Goal: Task Accomplishment & Management: Complete application form

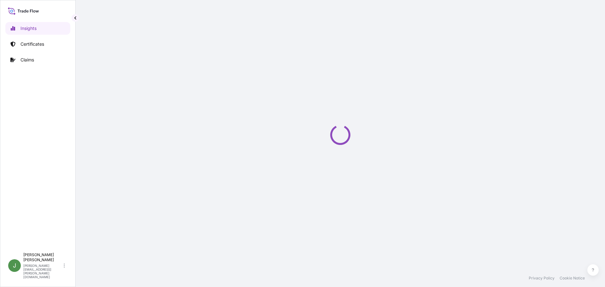
select select "2025"
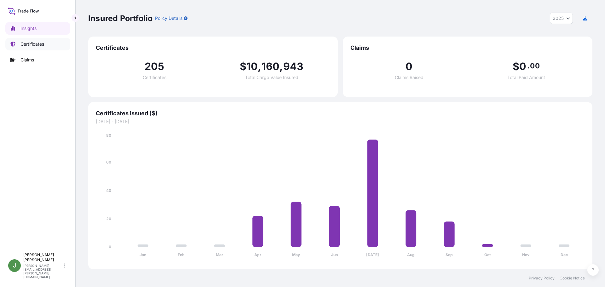
click at [30, 43] on p "Certificates" at bounding box center [32, 44] width 24 height 6
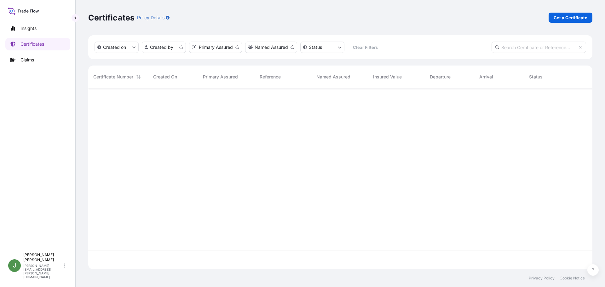
scroll to position [180, 500]
click at [576, 16] on p "Get a Certificate" at bounding box center [571, 18] width 34 height 6
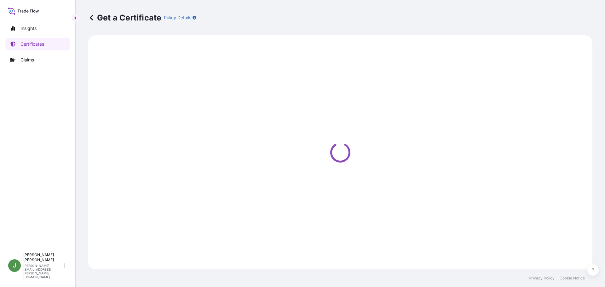
select select "Road / [GEOGRAPHIC_DATA]"
select select "Ocean Vessel"
select select "Road / [GEOGRAPHIC_DATA]"
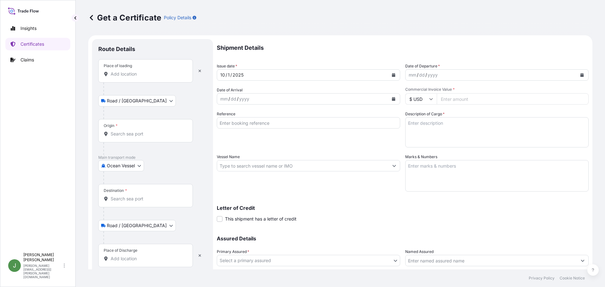
click at [581, 74] on icon "Calendar" at bounding box center [582, 75] width 3 height 4
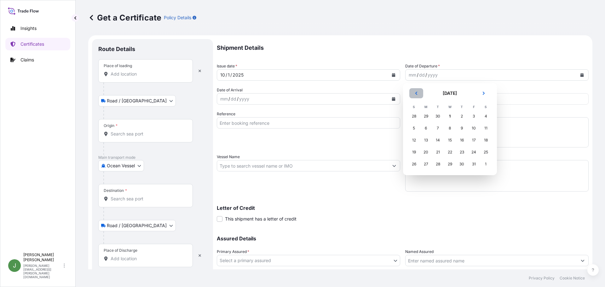
click at [417, 91] on button "Previous" at bounding box center [417, 93] width 14 height 10
click at [462, 152] on div "25" at bounding box center [462, 152] width 11 height 11
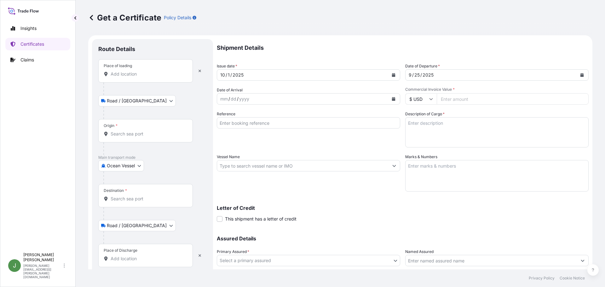
click at [268, 123] on input "Reference" at bounding box center [309, 122] width 184 height 11
paste input "236882"
type input "236882"
click at [416, 121] on textarea "Description of Cargo *" at bounding box center [497, 132] width 184 height 30
paste textarea "DRUMS LOADED INTO 1 20' CONTAINER(S) CALFAX 10L-45"
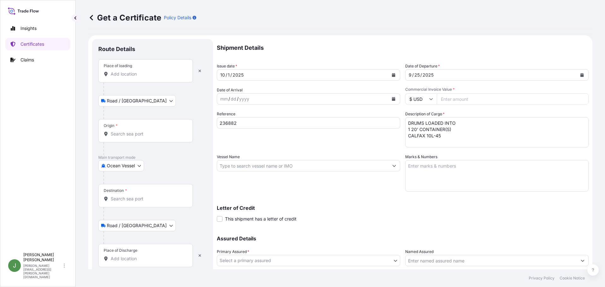
drag, startPoint x: 447, startPoint y: 134, endPoint x: 455, endPoint y: 155, distance: 22.4
click at [447, 134] on textarea "DRUMS LOADED INTO 1 20' CONTAINER(S) CALFAX 10L-45" at bounding box center [497, 132] width 184 height 30
paste textarea "UN3082, ENVIRONMENTALLY HAZARDOUS SUBSTANCE, LIQUID, N.O.S. (DECYL DIPHENYL OXI…"
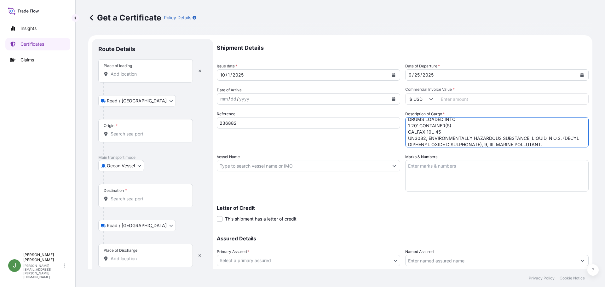
type textarea "DRUMS LOADED INTO 1 20' CONTAINER(S) CALFAX 10L-45 UN3082, ENVIRONMENTALLY HAZA…"
click at [420, 170] on textarea "Marks & Numbers" at bounding box center [497, 176] width 184 height 32
paste textarea "10420872037"
type textarea "10420872037"
drag, startPoint x: 233, startPoint y: 165, endPoint x: 256, endPoint y: 168, distance: 23.3
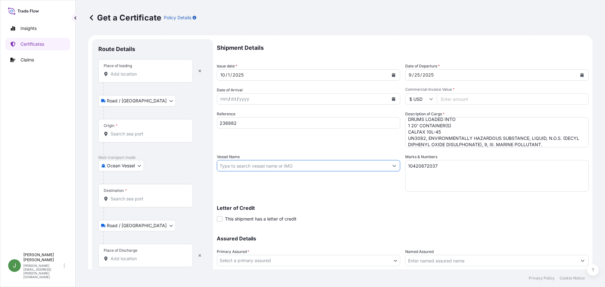
click at [233, 165] on input "Vessel Name" at bounding box center [303, 165] width 172 height 11
paste input "ONE MAXIM"
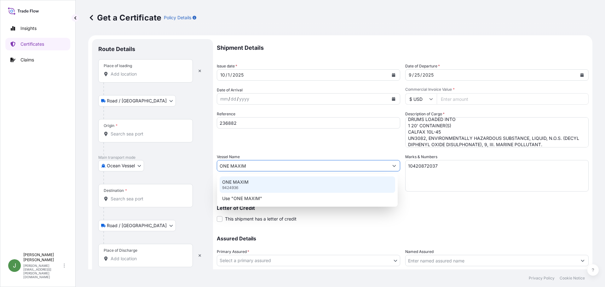
click at [245, 184] on p "ONE MAXIM" at bounding box center [235, 182] width 26 height 6
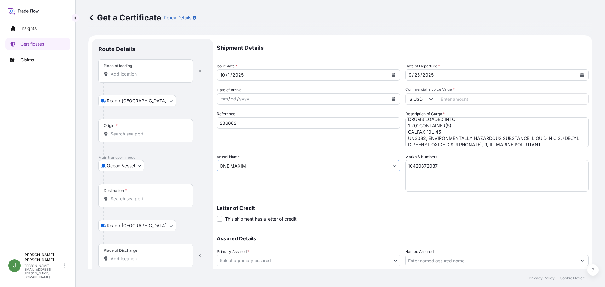
scroll to position [44, 0]
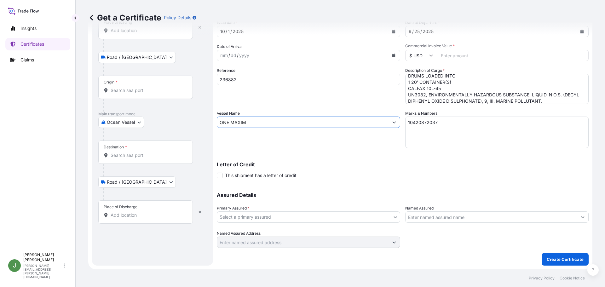
type input "ONE MAXIM"
click at [300, 217] on body "0 options available. 2 options available. Insights Certificates Claims J [PERSO…" at bounding box center [302, 143] width 605 height 287
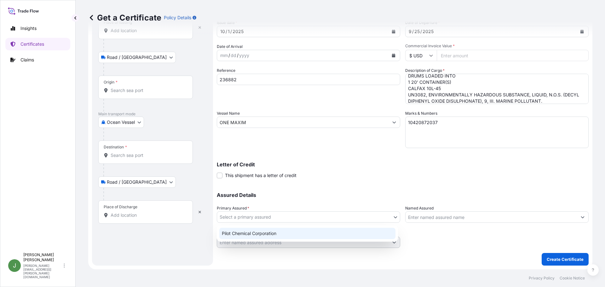
click at [284, 232] on div "Pilot Chemical Corporation" at bounding box center [307, 233] width 176 height 11
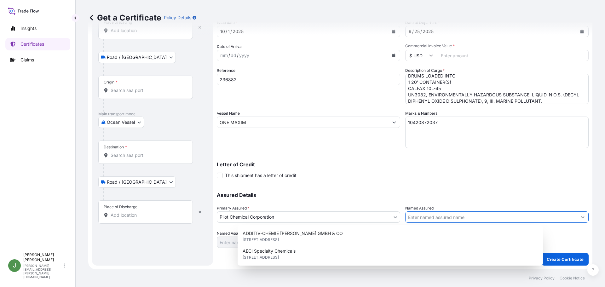
click at [449, 216] on input "Named Assured" at bounding box center [492, 217] width 172 height 11
paste input "ARTEK EXPORTS LLP"
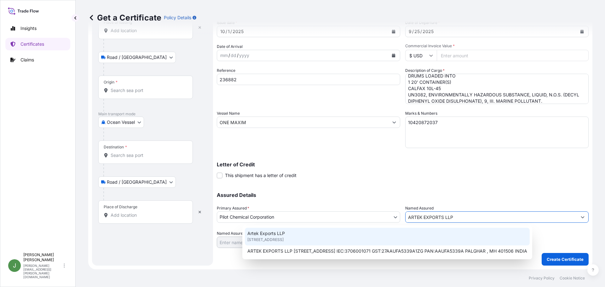
click at [459, 237] on div "Artek Exports LLP [STREET_ADDRESS]" at bounding box center [387, 237] width 285 height 18
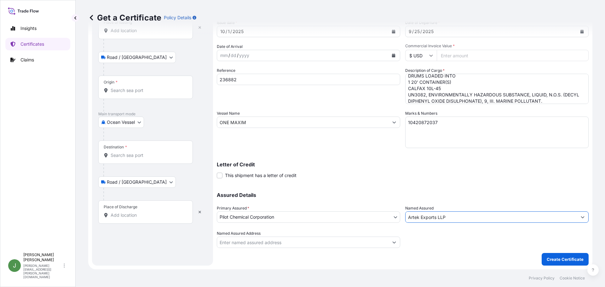
click at [460, 219] on input "Artek Exports LLP" at bounding box center [492, 217] width 172 height 11
click at [417, 219] on input "Artek Exports LLP" at bounding box center [492, 217] width 172 height 11
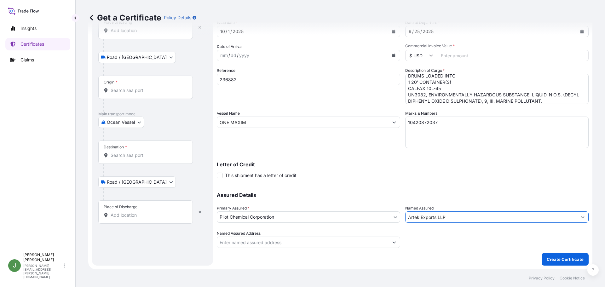
paste input "RTEK EXPORTS"
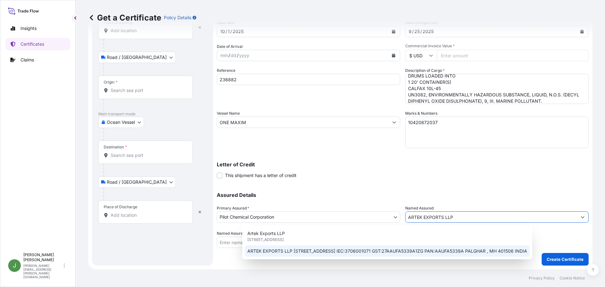
click at [431, 251] on span "ARTEK EXPORTS LLP [STREET_ADDRESS] IEC:3706001071 GST:27AAUFA5339A1ZG PAN:AAUFA…" at bounding box center [388, 251] width 280 height 6
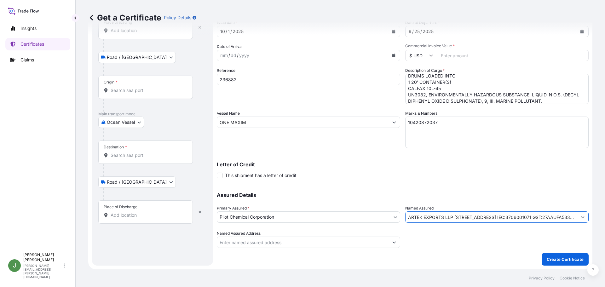
type input "ARTEK EXPORTS LLP [STREET_ADDRESS] IEC:3706001071 GST:27AAUFA5339A1ZG PAN:AAUFA…"
click at [334, 246] on input "Named Assured Address" at bounding box center [303, 242] width 172 height 11
paste input "ARTEK EXPORTS LLP"
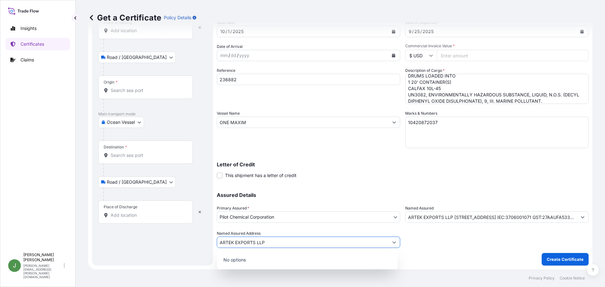
click at [393, 242] on icon "Show suggestions" at bounding box center [395, 243] width 4 height 4
type input "ARTEK EXPORTS LLP"
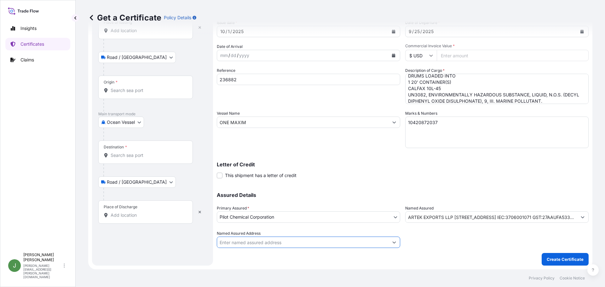
click at [430, 241] on div at bounding box center [497, 239] width 184 height 18
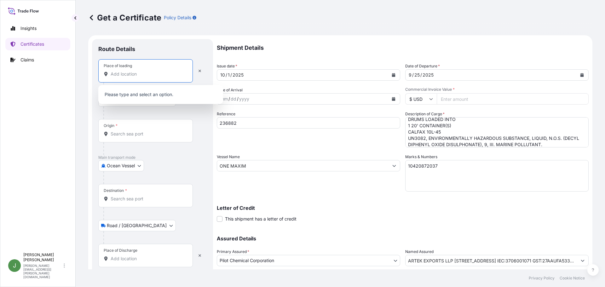
click at [125, 75] on input "Place of loading" at bounding box center [148, 74] width 74 height 6
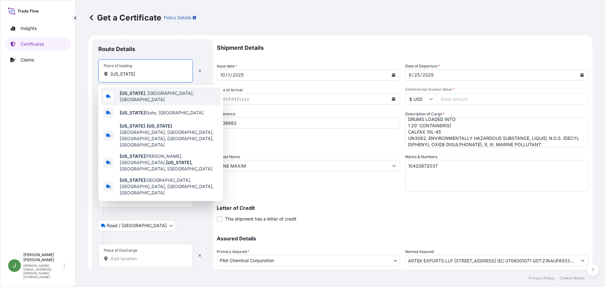
click at [133, 95] on b "[US_STATE]" at bounding box center [132, 92] width 25 height 5
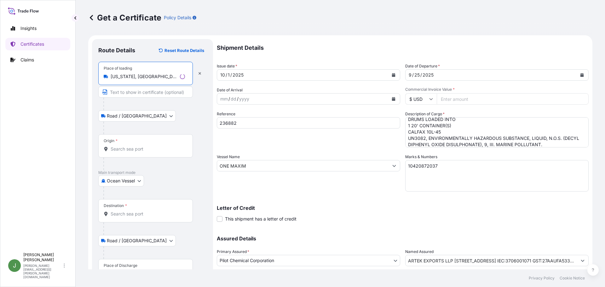
type input "[US_STATE], [GEOGRAPHIC_DATA], [GEOGRAPHIC_DATA]"
click at [124, 140] on div "Origin *" at bounding box center [145, 145] width 95 height 23
click at [124, 146] on input "Origin *" at bounding box center [148, 149] width 74 height 6
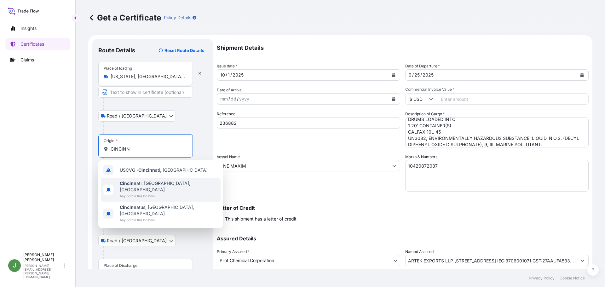
click at [137, 183] on span "Cincinn ati, [GEOGRAPHIC_DATA], [GEOGRAPHIC_DATA]" at bounding box center [169, 186] width 98 height 13
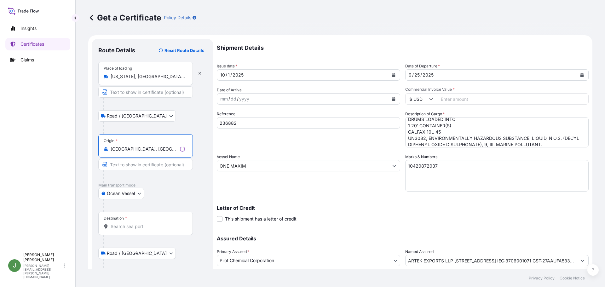
scroll to position [44, 0]
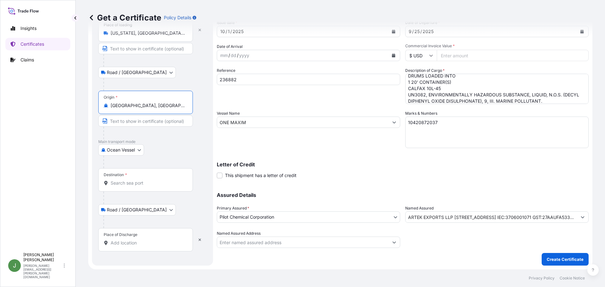
type input "[GEOGRAPHIC_DATA], [GEOGRAPHIC_DATA], [GEOGRAPHIC_DATA]"
click at [131, 175] on div "Destination *" at bounding box center [145, 179] width 95 height 23
click at [131, 180] on input "Destination *" at bounding box center [148, 183] width 74 height 6
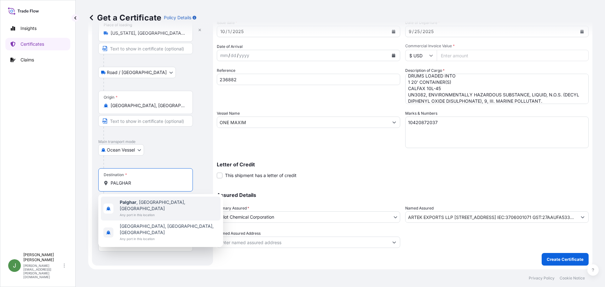
click at [145, 212] on span "Any port in this location" at bounding box center [169, 215] width 98 height 6
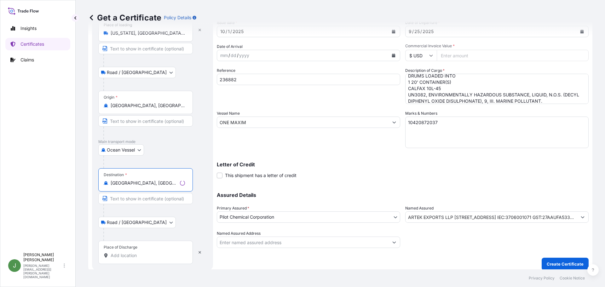
type input "[GEOGRAPHIC_DATA], [GEOGRAPHIC_DATA], [GEOGRAPHIC_DATA]"
click at [135, 258] on input "Place of Discharge" at bounding box center [148, 256] width 74 height 6
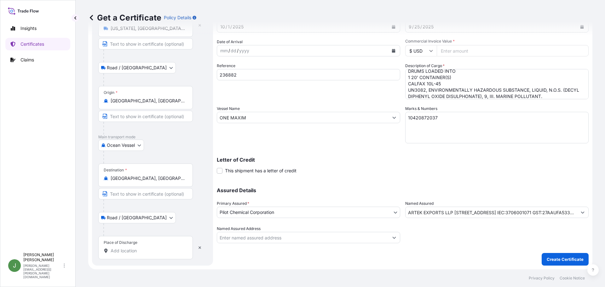
click at [129, 251] on input "Place of Discharge" at bounding box center [148, 251] width 74 height 6
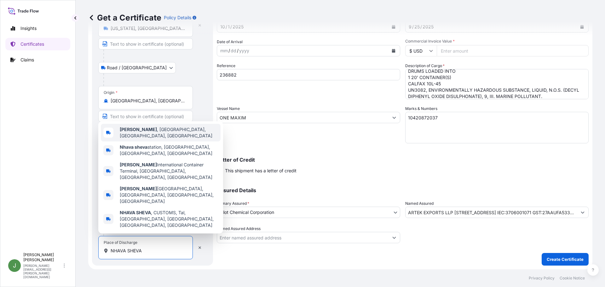
click at [164, 139] on span "[GEOGRAPHIC_DATA] , [GEOGRAPHIC_DATA], [GEOGRAPHIC_DATA], [GEOGRAPHIC_DATA]" at bounding box center [169, 132] width 98 height 13
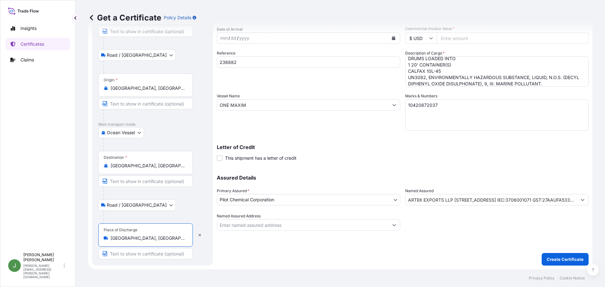
scroll to position [0, 0]
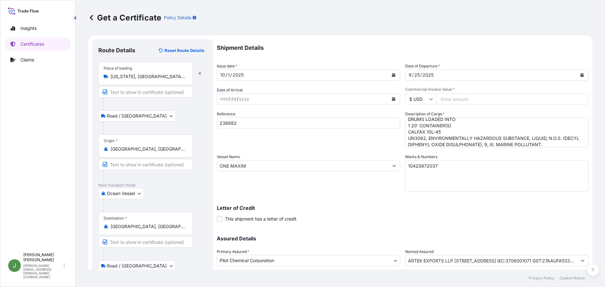
type input "[GEOGRAPHIC_DATA], [GEOGRAPHIC_DATA], [GEOGRAPHIC_DATA], [GEOGRAPHIC_DATA]"
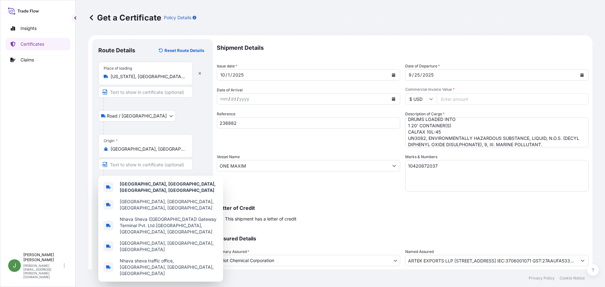
click at [460, 96] on input "Commercial Invoice Value *" at bounding box center [513, 98] width 152 height 11
paste input "48770.75"
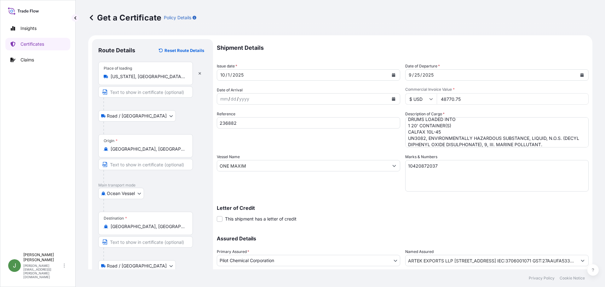
type input "48770.75"
click at [362, 224] on div "Shipment Details Issue date * [DATE] Date of Departure * [DATE] Date of Arrival…" at bounding box center [403, 165] width 372 height 253
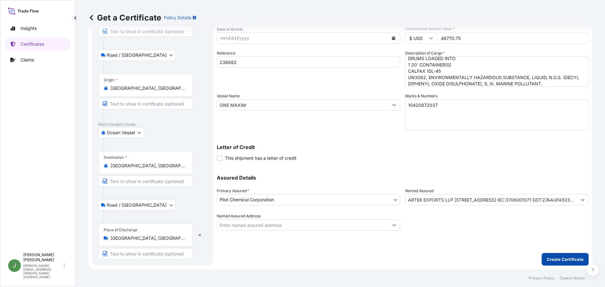
click at [560, 262] on p "Create Certificate" at bounding box center [565, 259] width 37 height 6
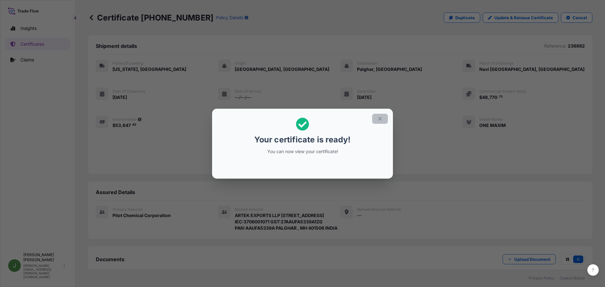
click at [380, 116] on icon "button" at bounding box center [380, 119] width 6 height 6
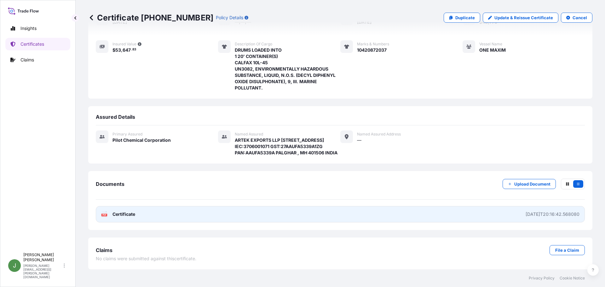
click at [526, 214] on div "[DATE]T20:16:42.568080" at bounding box center [553, 214] width 54 height 6
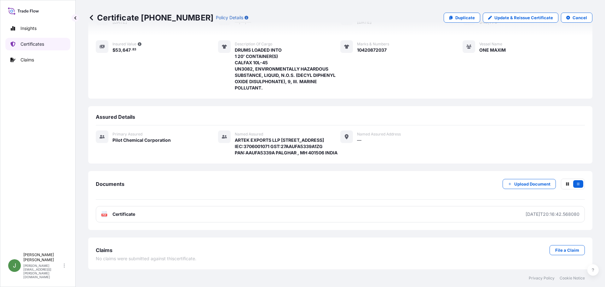
click at [27, 44] on p "Certificates" at bounding box center [32, 44] width 24 height 6
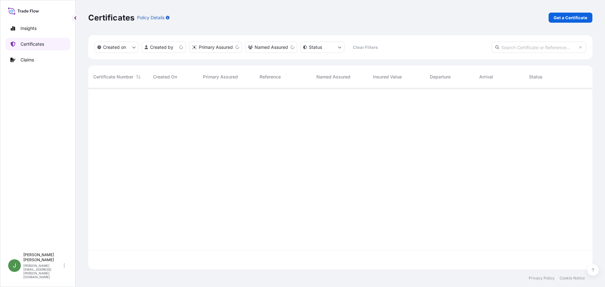
scroll to position [180, 500]
click at [561, 19] on p "Get a Certificate" at bounding box center [571, 18] width 34 height 6
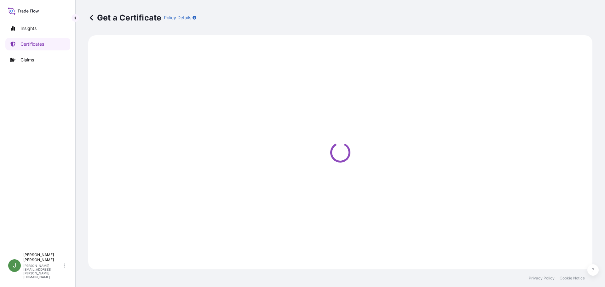
select select "Road / [GEOGRAPHIC_DATA]"
select select "Ocean Vessel"
select select "Road / [GEOGRAPHIC_DATA]"
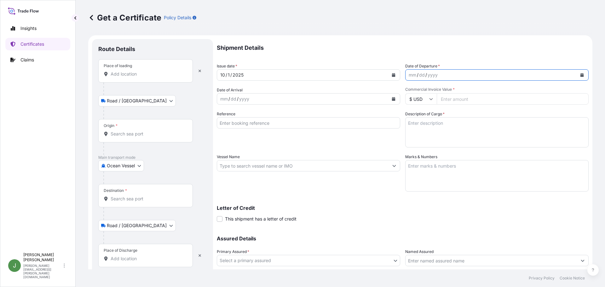
click at [578, 78] on button "Calendar" at bounding box center [582, 75] width 10 height 10
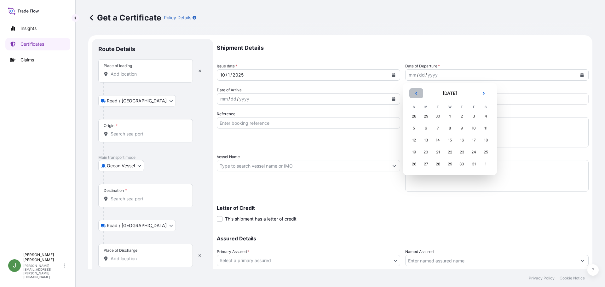
click at [415, 93] on icon "Previous" at bounding box center [417, 93] width 4 height 4
click at [487, 153] on div "27" at bounding box center [486, 152] width 11 height 11
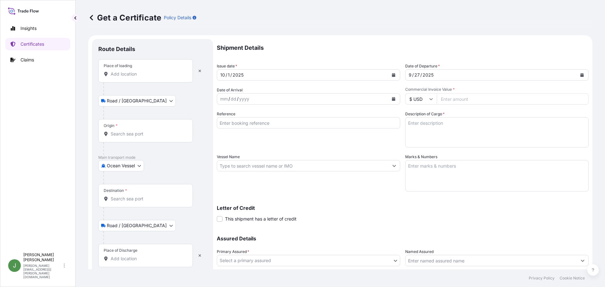
click at [247, 122] on input "Reference" at bounding box center [309, 122] width 184 height 11
paste input "236575"
type input "236575"
click at [420, 124] on textarea "Description of Cargo *" at bounding box center [497, 132] width 184 height 30
paste textarea "DRUMS LOADED INTO 1 20' CONTAINER(S) CALFAX DB-45"
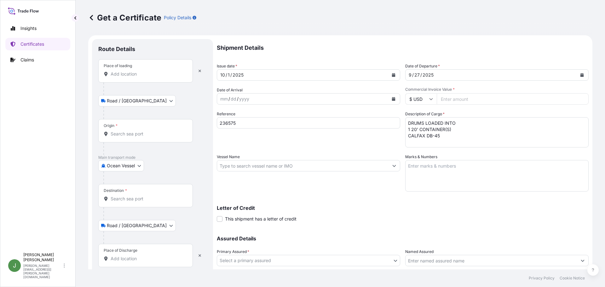
click at [443, 134] on textarea "DRUMS LOADED INTO 1 20' CONTAINER(S) CALFAX DB-45" at bounding box center [497, 132] width 184 height 30
paste textarea "UN3082, ENVIRONMENTALLY HAZARDOUS SUBSTANCE, LIQUID, N.O.S. (DODECYL DIPHENYL O…"
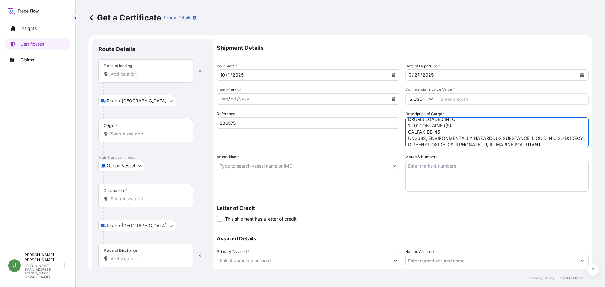
type textarea "DRUMS LOADED INTO 1 20' CONTAINER(S) CALFAX DB-45 UN3082, ENVIRONMENTALLY HAZAR…"
click at [453, 167] on textarea "Marks & Numbers" at bounding box center [497, 176] width 184 height 32
paste textarea "10420864986"
type textarea "10420864986"
click at [248, 164] on input "Vessel Name" at bounding box center [303, 165] width 172 height 11
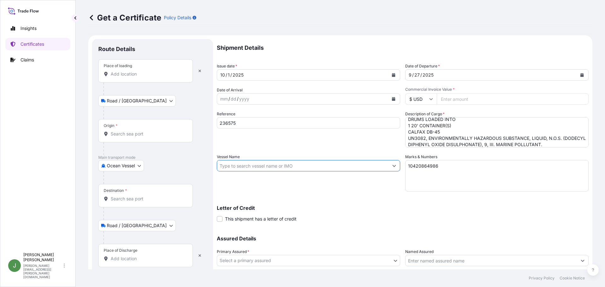
paste input "ONE MAXIM"
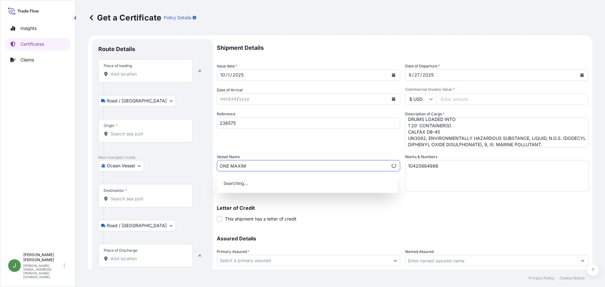
scroll to position [32, 0]
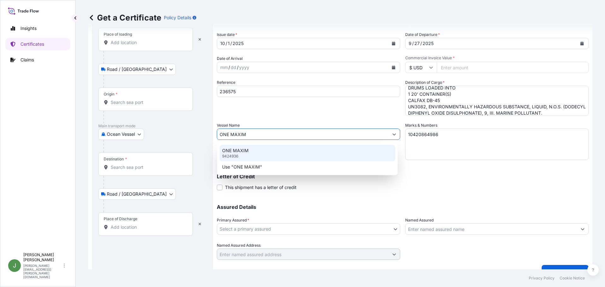
click at [240, 150] on p "ONE MAXIM" at bounding box center [235, 151] width 26 height 6
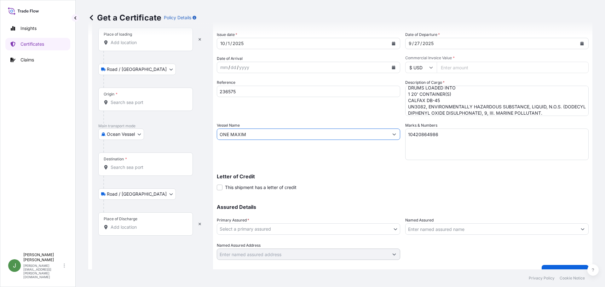
scroll to position [44, 0]
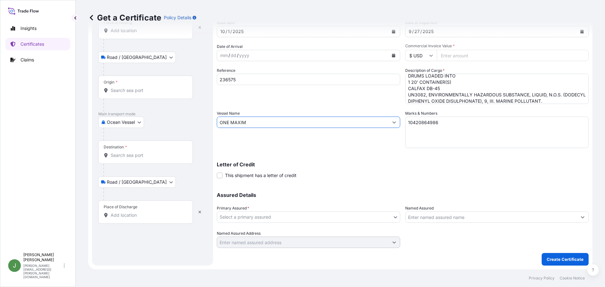
type input "ONE MAXIM"
click at [334, 220] on body "0 options available. 0 options available. 0 options available. 0 options availa…" at bounding box center [302, 143] width 605 height 287
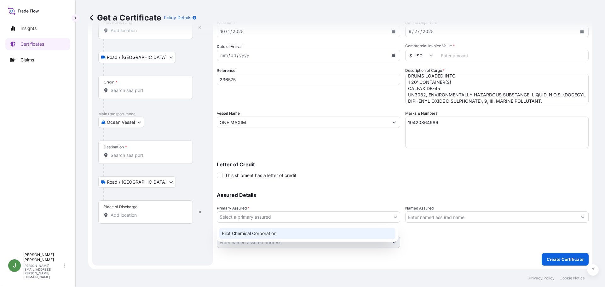
click at [271, 239] on div "Pilot Chemical Corporation" at bounding box center [307, 233] width 176 height 11
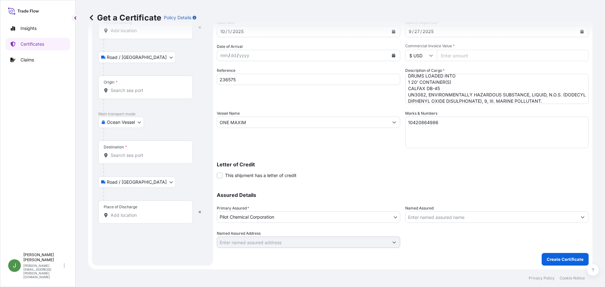
click at [453, 216] on input "Named Assured" at bounding box center [492, 217] width 172 height 11
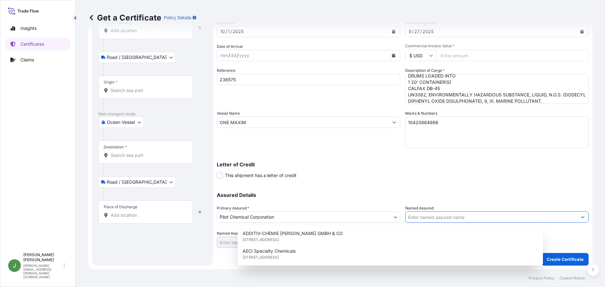
paste input "AKRUTI WAREHOUSE"
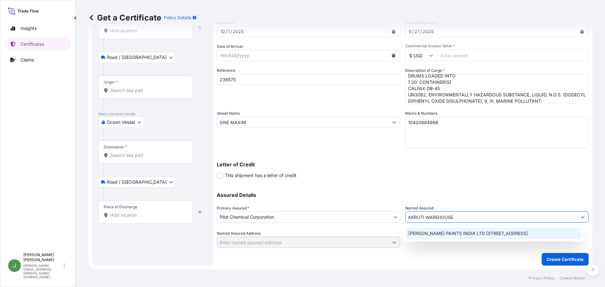
click at [451, 236] on span "[PERSON_NAME] PAINTS INDIA LTD [STREET_ADDRESS]" at bounding box center [469, 233] width 120 height 6
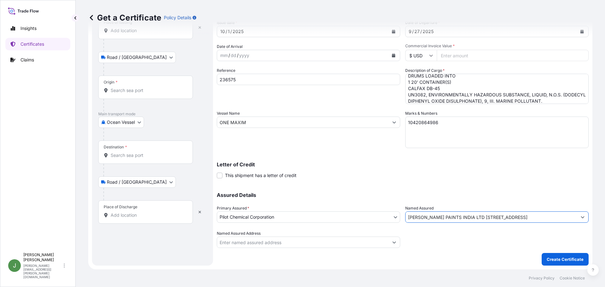
scroll to position [0, 0]
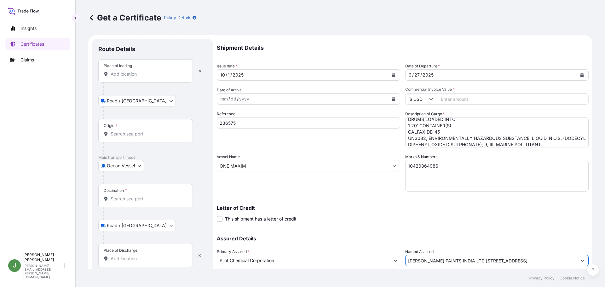
type input "[PERSON_NAME] PAINTS INDIA LTD [STREET_ADDRESS]"
click at [120, 75] on input "Place of loading" at bounding box center [148, 74] width 74 height 6
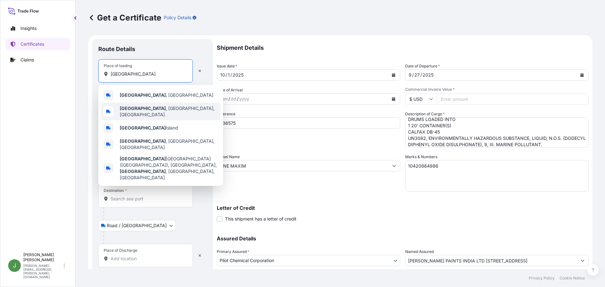
click at [150, 108] on span "[GEOGRAPHIC_DATA] , [GEOGRAPHIC_DATA], [GEOGRAPHIC_DATA]" at bounding box center [169, 111] width 98 height 13
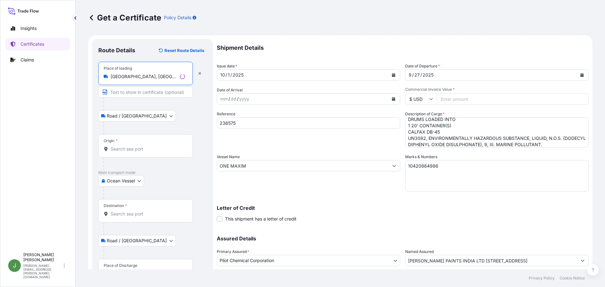
type input "[GEOGRAPHIC_DATA], [GEOGRAPHIC_DATA], [GEOGRAPHIC_DATA]"
click at [123, 147] on input "Origin *" at bounding box center [148, 149] width 74 height 6
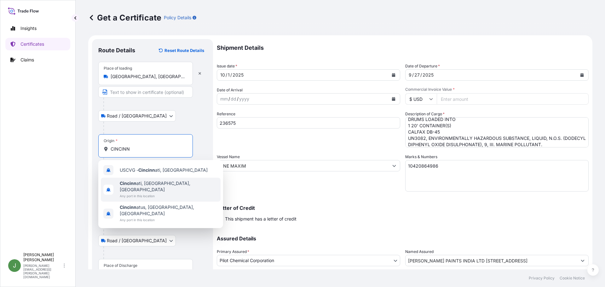
click at [138, 193] on span "Any port in this location" at bounding box center [169, 196] width 98 height 6
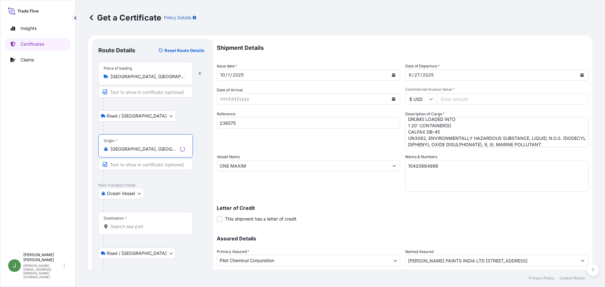
scroll to position [44, 0]
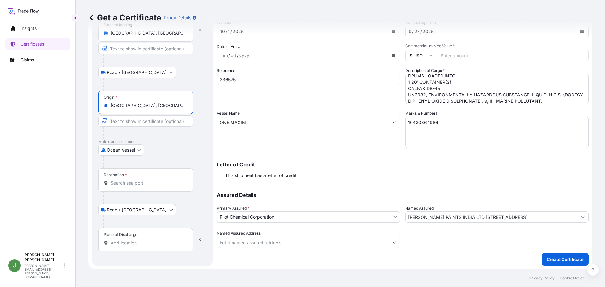
type input "[GEOGRAPHIC_DATA], [GEOGRAPHIC_DATA], [GEOGRAPHIC_DATA]"
drag, startPoint x: 118, startPoint y: 184, endPoint x: 136, endPoint y: 188, distance: 18.3
click at [118, 184] on input "Destination *" at bounding box center [148, 183] width 74 height 6
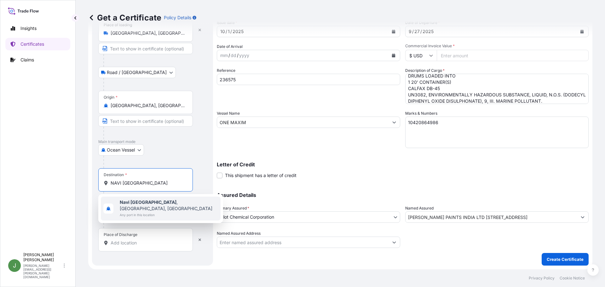
click at [152, 205] on span "Navi [GEOGRAPHIC_DATA] , [GEOGRAPHIC_DATA], [GEOGRAPHIC_DATA]" at bounding box center [169, 205] width 98 height 13
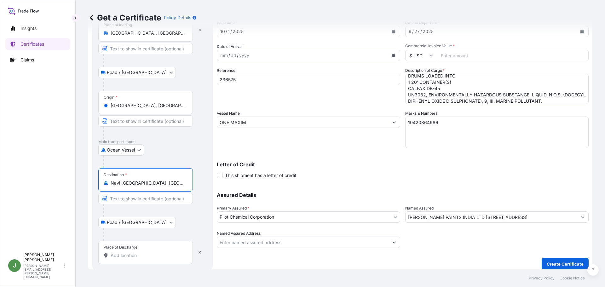
type input "Navi [GEOGRAPHIC_DATA], [GEOGRAPHIC_DATA], [GEOGRAPHIC_DATA]"
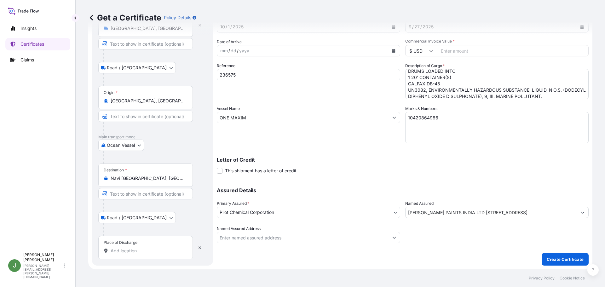
click at [124, 250] on input "Place of Discharge" at bounding box center [148, 251] width 74 height 6
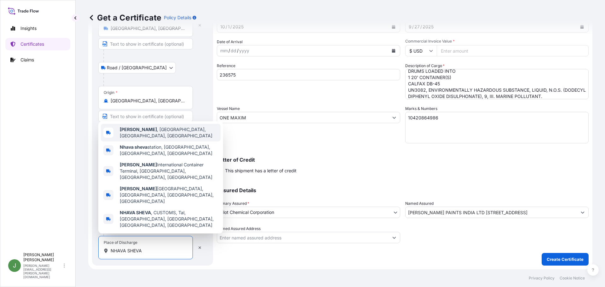
click at [138, 139] on span "[GEOGRAPHIC_DATA] , [GEOGRAPHIC_DATA], [GEOGRAPHIC_DATA], [GEOGRAPHIC_DATA]" at bounding box center [169, 132] width 98 height 13
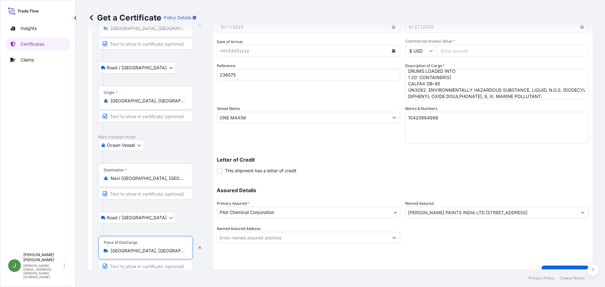
scroll to position [61, 0]
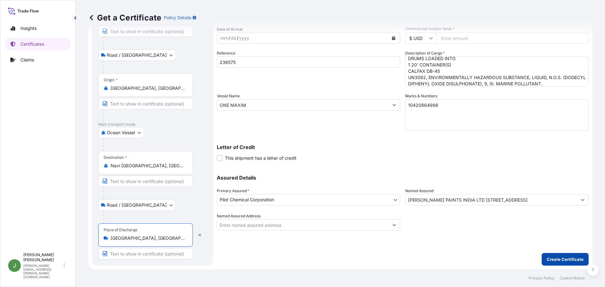
type input "[GEOGRAPHIC_DATA], [GEOGRAPHIC_DATA], [GEOGRAPHIC_DATA], [GEOGRAPHIC_DATA]"
click at [562, 258] on p "Create Certificate" at bounding box center [565, 259] width 37 height 6
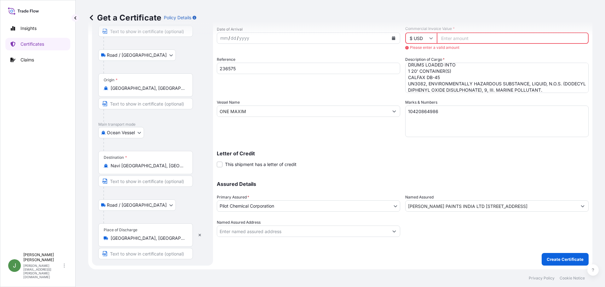
click at [493, 36] on input "Commercial Invoice Value *" at bounding box center [513, 37] width 152 height 11
paste input "41023.31"
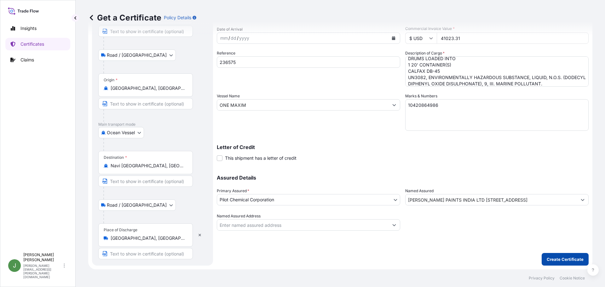
type input "41023.31"
click at [561, 257] on p "Create Certificate" at bounding box center [565, 259] width 37 height 6
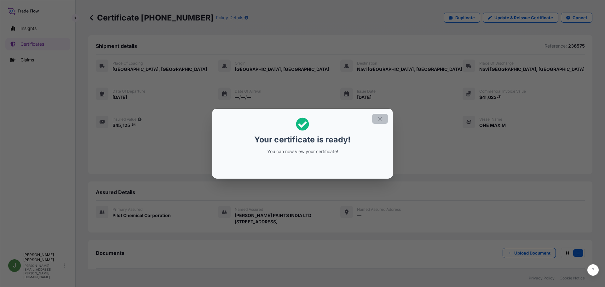
click at [380, 120] on icon "button" at bounding box center [380, 119] width 6 height 6
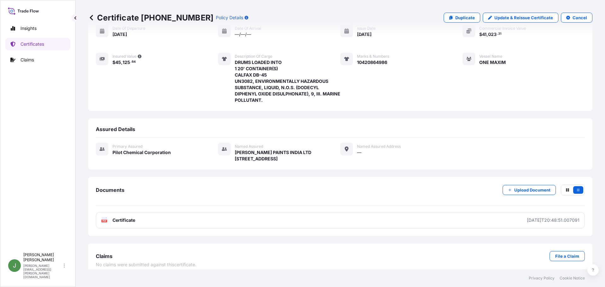
scroll to position [82, 0]
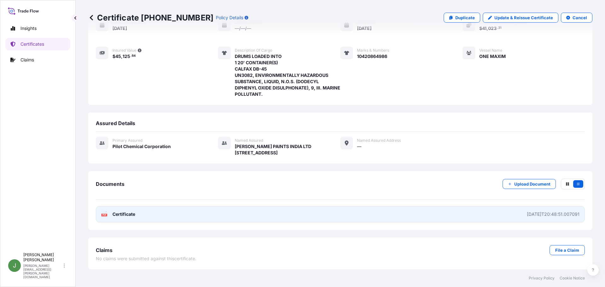
click at [396, 211] on link "PDF Certificate [DATE]T20:48:51.007091" at bounding box center [340, 214] width 489 height 16
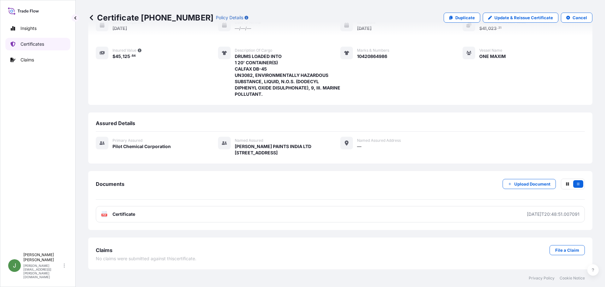
click at [29, 44] on p "Certificates" at bounding box center [32, 44] width 24 height 6
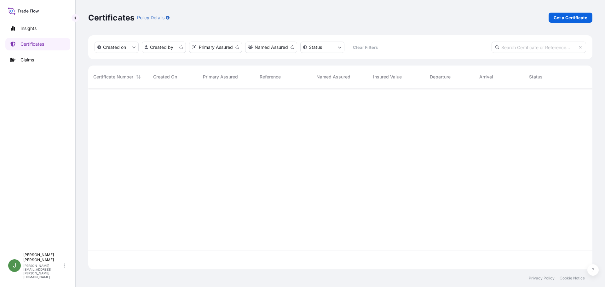
scroll to position [180, 500]
click at [575, 20] on p "Get a Certificate" at bounding box center [571, 18] width 34 height 6
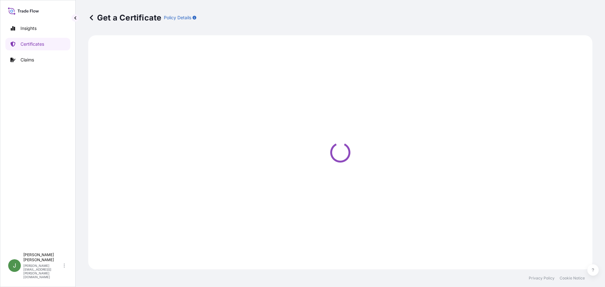
select select "Ocean Vessel"
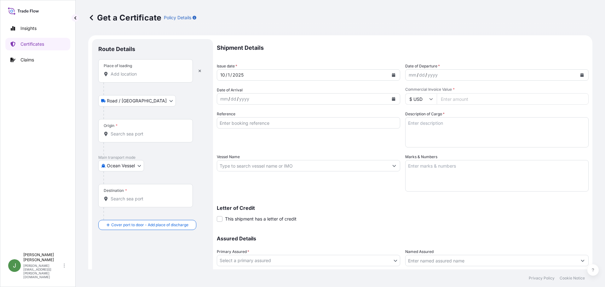
click at [140, 218] on div at bounding box center [148, 213] width 90 height 13
click at [581, 73] on icon "Calendar" at bounding box center [582, 75] width 3 height 4
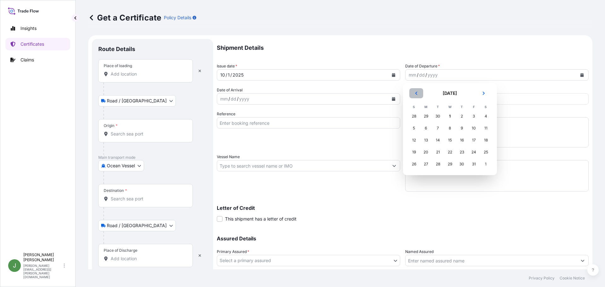
click at [417, 92] on icon "Previous" at bounding box center [416, 93] width 2 height 3
click at [482, 153] on div "27" at bounding box center [486, 152] width 11 height 11
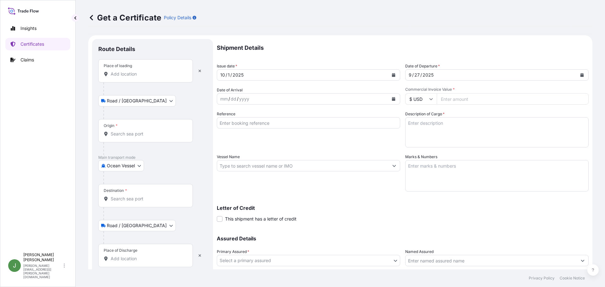
click at [271, 123] on input "Reference" at bounding box center [309, 122] width 184 height 11
paste input "236671"
type input "236671"
click at [426, 121] on textarea "Description of Cargo *" at bounding box center [497, 132] width 184 height 30
paste textarea "DRUMS LOADED INTO 1 20' CONTAINER(S) CALFAX DB-45"
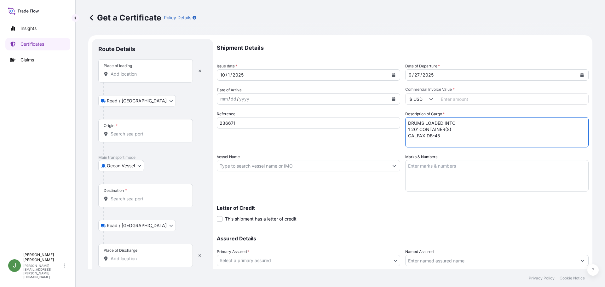
drag, startPoint x: 438, startPoint y: 136, endPoint x: 471, endPoint y: 160, distance: 40.6
click at [439, 136] on textarea "DRUMS LOADED INTO 1 20' CONTAINER(S) CALFAX DB-45" at bounding box center [497, 132] width 184 height 30
paste textarea "UN3082, ENVIRONMENTALLY HAZARDOUS SUBSTANCE, LIQUID, N.O.S. (DODECYL DIPHENYL O…"
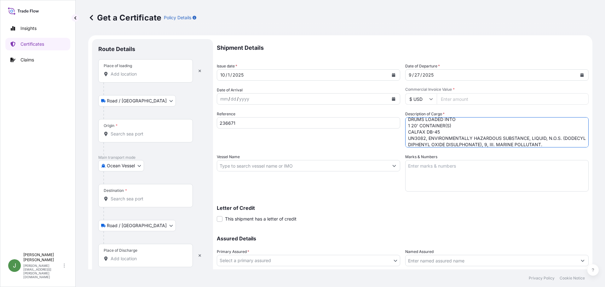
type textarea "DRUMS LOADED INTO 1 20' CONTAINER(S) CALFAX DB-45 UN3082, ENVIRONMENTALLY HAZAR…"
click at [449, 172] on textarea "Marks & Numbers" at bounding box center [497, 176] width 184 height 32
paste textarea "10420867236"
type textarea "10420867236"
drag, startPoint x: 250, startPoint y: 164, endPoint x: 256, endPoint y: 166, distance: 6.5
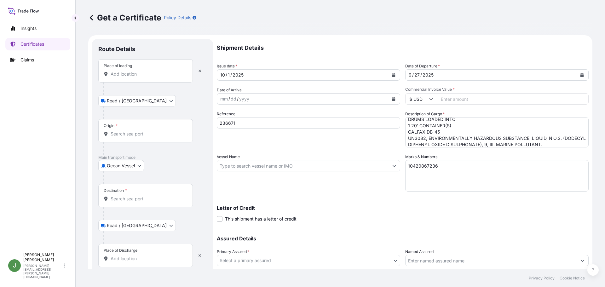
click at [250, 164] on input "Vessel Name" at bounding box center [303, 165] width 172 height 11
paste input "ONE MAXIM"
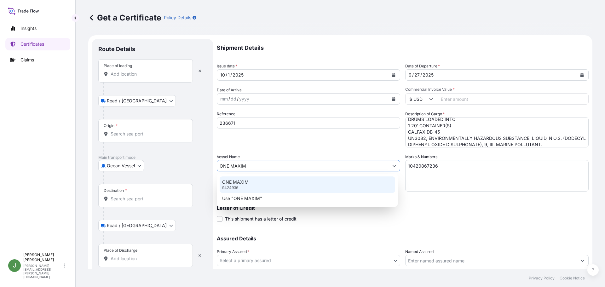
click at [266, 185] on div "ONE MAXIM 9424936" at bounding box center [308, 185] width 176 height 16
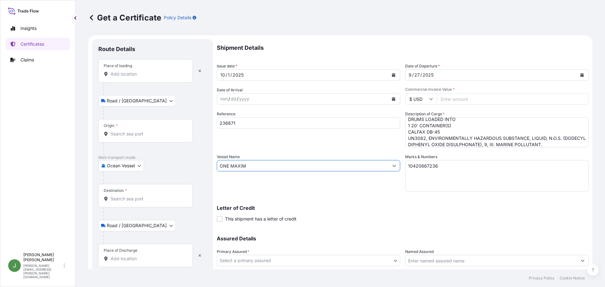
scroll to position [44, 0]
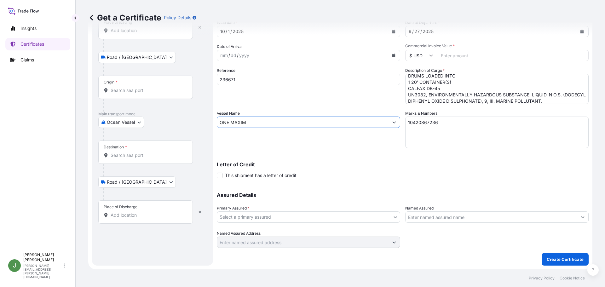
type input "ONE MAXIM"
click at [261, 219] on body "0 options available. 2 options available. Insights Certificates Claims J [PERSO…" at bounding box center [302, 143] width 605 height 287
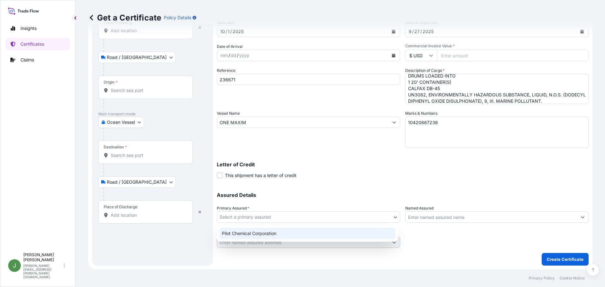
click at [261, 230] on div "Pilot Chemical Corporation" at bounding box center [307, 233] width 176 height 11
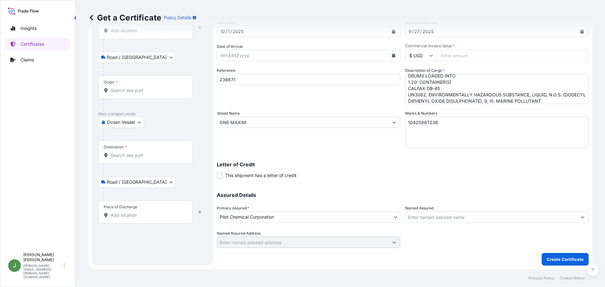
click at [438, 221] on input "Named Assured" at bounding box center [492, 217] width 172 height 11
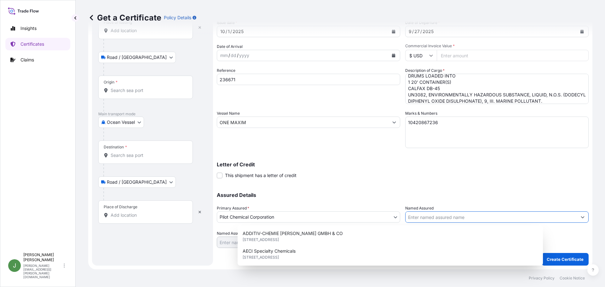
click at [438, 218] on input "Named Assured" at bounding box center [492, 217] width 172 height 11
paste input "RISHICHEM DISTRIBUTORS [DOMAIN_NAME]"
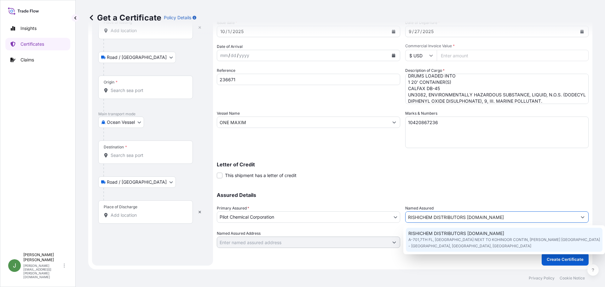
click at [440, 234] on span "RISHICHEM DISTRIBUTORS [DOMAIN_NAME]" at bounding box center [457, 233] width 96 height 6
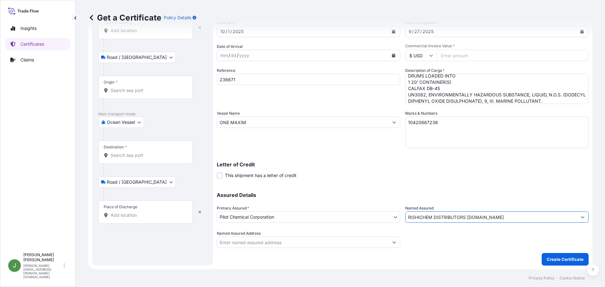
type input "RISHICHEM DISTRIBUTORS [DOMAIN_NAME]"
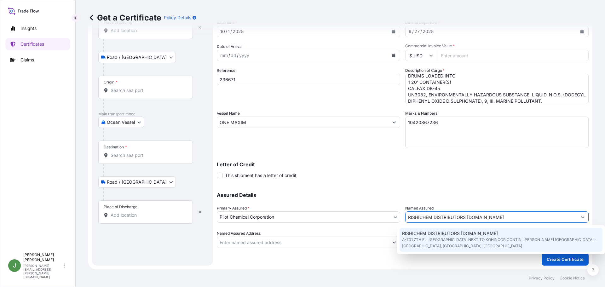
click at [446, 239] on span "A-701,7TH FL, [GEOGRAPHIC_DATA] NEXT TO KOHINOOR CONTIN, [PERSON_NAME] [GEOGRAP…" at bounding box center [501, 243] width 198 height 13
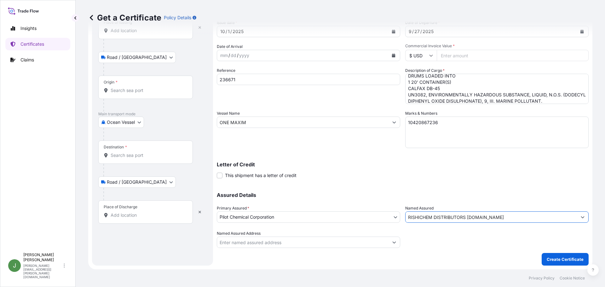
scroll to position [0, 0]
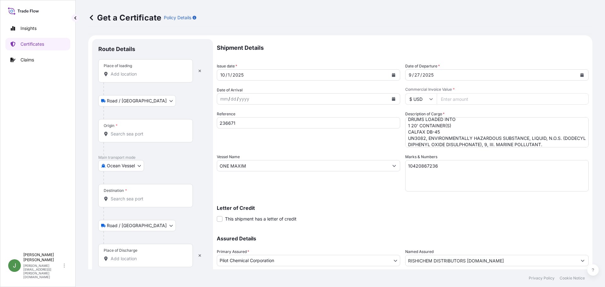
click at [118, 73] on input "Place of loading" at bounding box center [148, 74] width 74 height 6
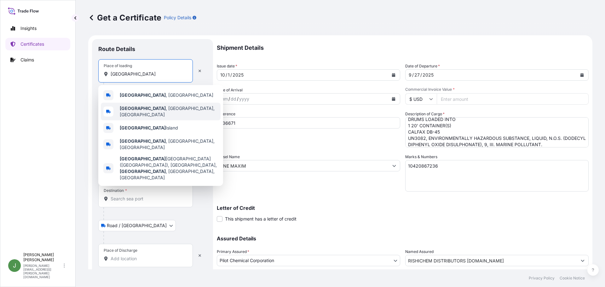
click at [139, 110] on span "[GEOGRAPHIC_DATA] , [GEOGRAPHIC_DATA], [GEOGRAPHIC_DATA]" at bounding box center [169, 111] width 98 height 13
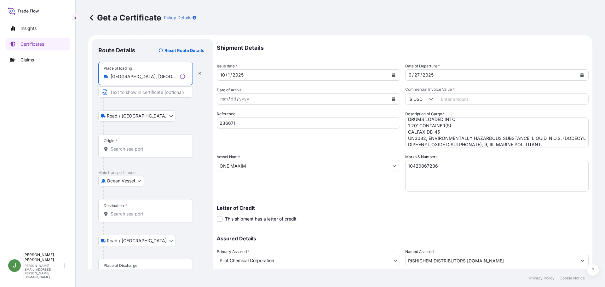
type input "[GEOGRAPHIC_DATA], [GEOGRAPHIC_DATA], [GEOGRAPHIC_DATA]"
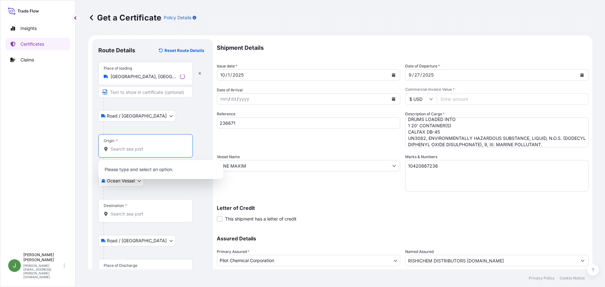
click at [120, 149] on input "Origin *" at bounding box center [148, 149] width 74 height 6
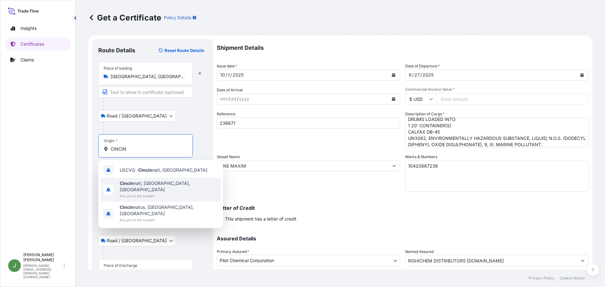
click at [138, 186] on span "Cincin nati, [GEOGRAPHIC_DATA], [GEOGRAPHIC_DATA]" at bounding box center [169, 186] width 98 height 13
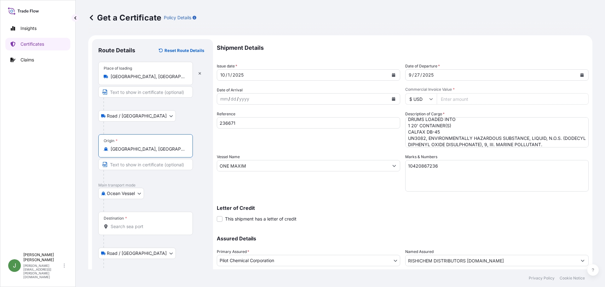
type input "[GEOGRAPHIC_DATA], [GEOGRAPHIC_DATA], [GEOGRAPHIC_DATA]"
drag, startPoint x: 141, startPoint y: 224, endPoint x: 144, endPoint y: 221, distance: 4.5
click at [141, 224] on input "Destination *" at bounding box center [148, 227] width 74 height 6
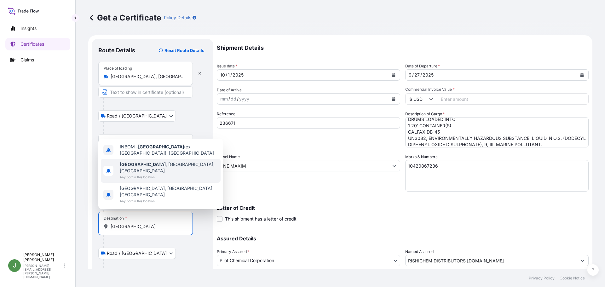
click at [147, 174] on span "[GEOGRAPHIC_DATA] , [GEOGRAPHIC_DATA], [GEOGRAPHIC_DATA]" at bounding box center [169, 167] width 98 height 13
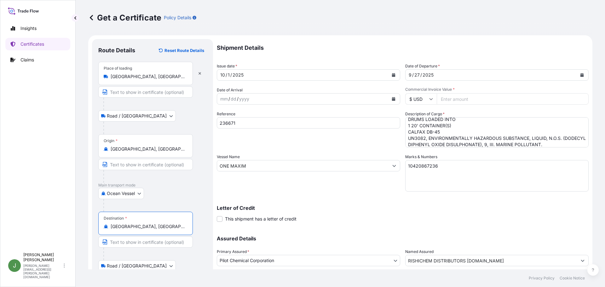
scroll to position [48, 0]
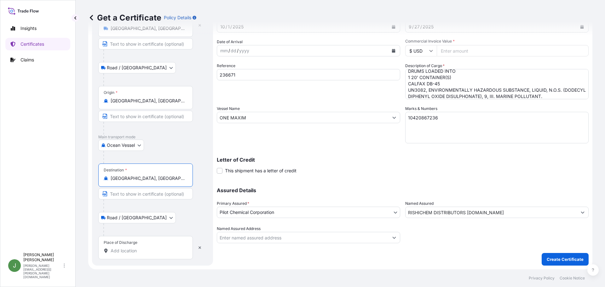
type input "[GEOGRAPHIC_DATA], [GEOGRAPHIC_DATA], [GEOGRAPHIC_DATA]"
click at [137, 246] on div "Place of Discharge" at bounding box center [145, 247] width 95 height 23
click at [137, 248] on input "Place of Discharge" at bounding box center [148, 251] width 74 height 6
click at [126, 249] on input "Place of Discharge" at bounding box center [148, 251] width 74 height 6
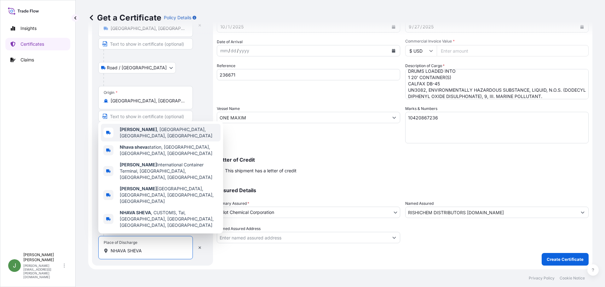
click at [163, 139] on span "[GEOGRAPHIC_DATA] , [GEOGRAPHIC_DATA], [GEOGRAPHIC_DATA], [GEOGRAPHIC_DATA]" at bounding box center [169, 132] width 98 height 13
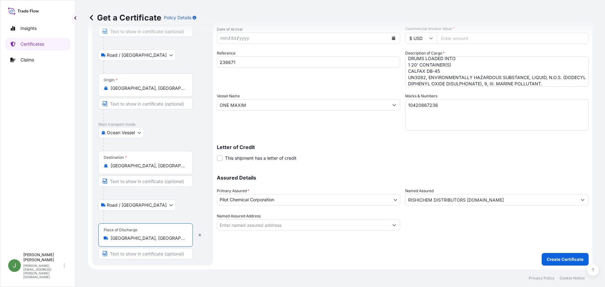
scroll to position [0, 0]
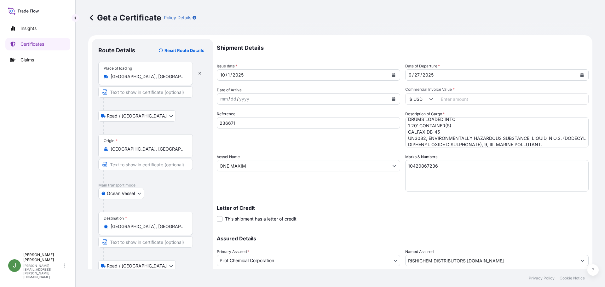
type input "[GEOGRAPHIC_DATA], [GEOGRAPHIC_DATA], [GEOGRAPHIC_DATA], [GEOGRAPHIC_DATA]"
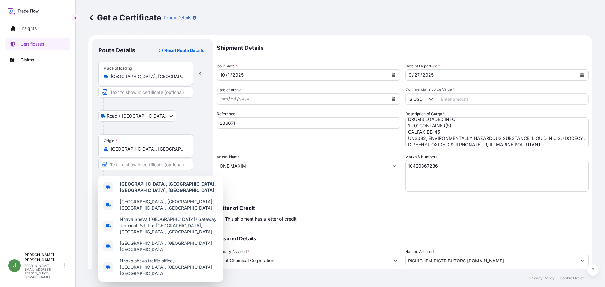
click at [456, 95] on input "Commercial Invoice Value *" at bounding box center [513, 98] width 152 height 11
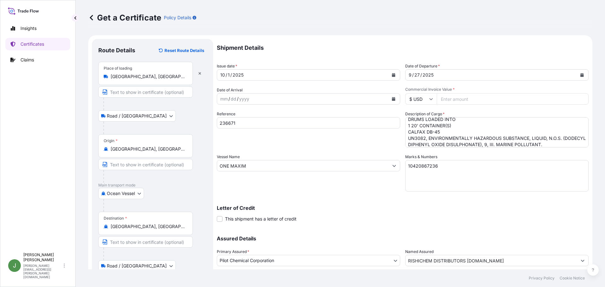
paste input "41023.31"
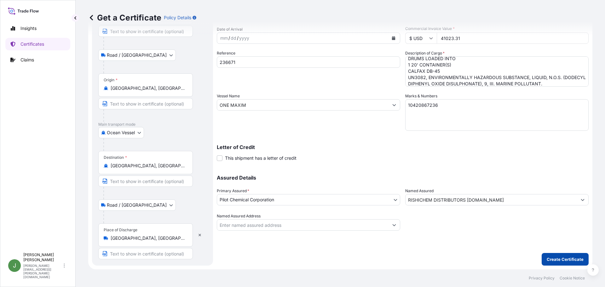
type input "41023.31"
click at [563, 261] on p "Create Certificate" at bounding box center [565, 259] width 37 height 6
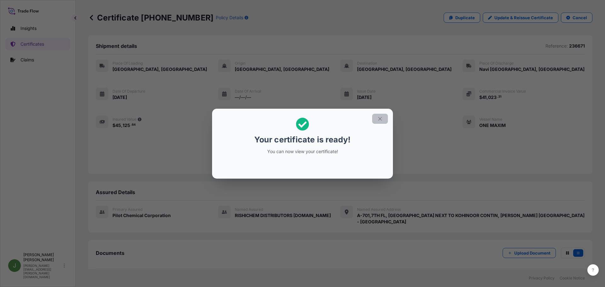
click at [379, 116] on icon "button" at bounding box center [380, 119] width 6 height 6
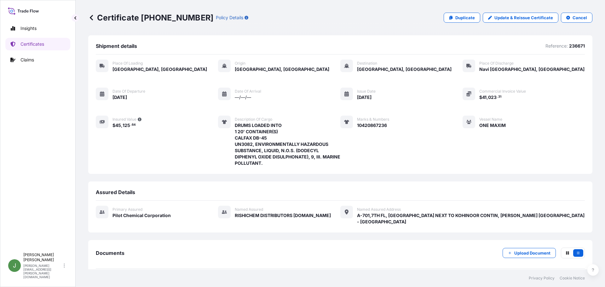
scroll to position [63, 0]
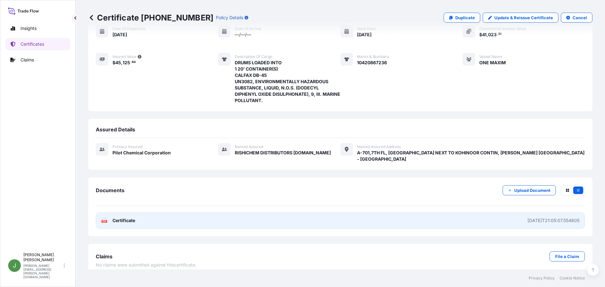
click at [428, 213] on link "PDF Certificate [DATE]T21:05:07.554605" at bounding box center [340, 221] width 489 height 16
